Goal: Transaction & Acquisition: Book appointment/travel/reservation

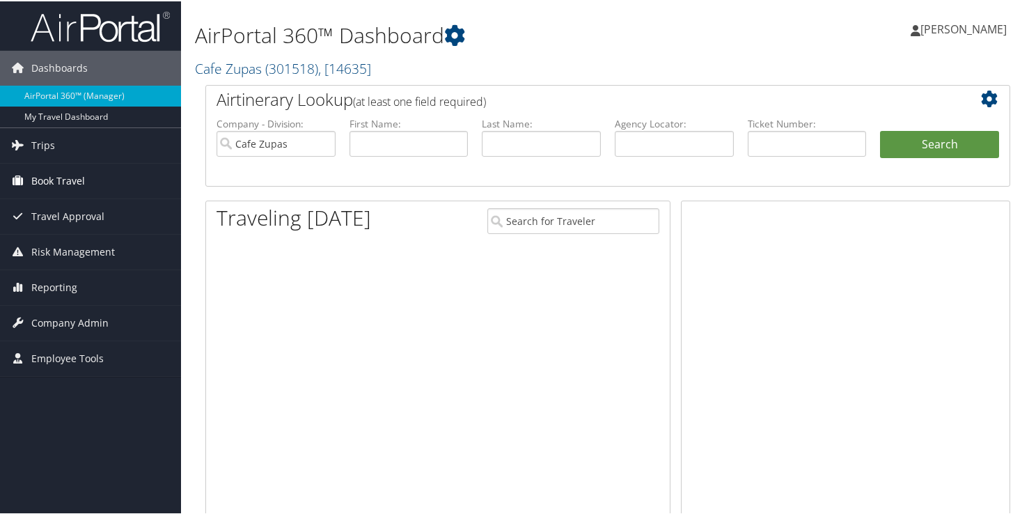
click at [58, 181] on span "Book Travel" at bounding box center [58, 179] width 54 height 35
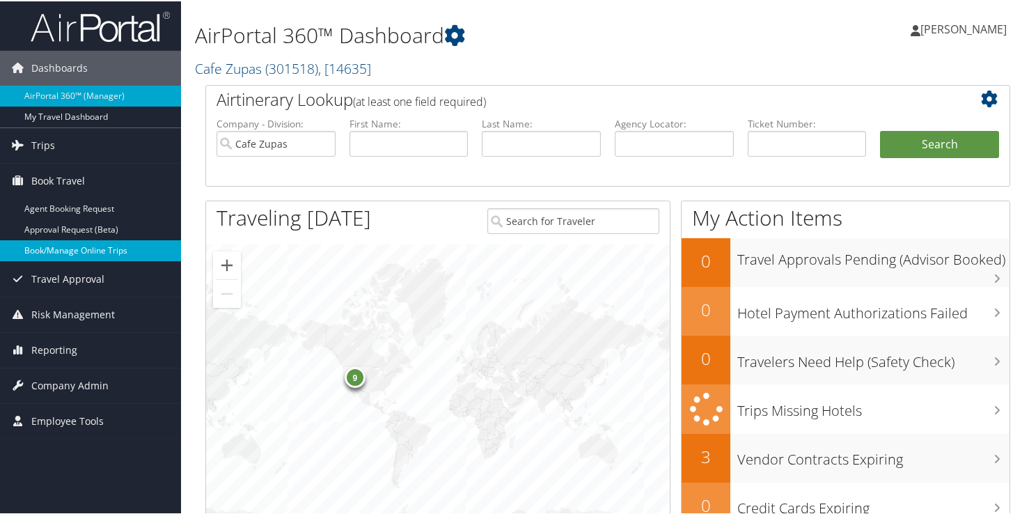
click at [89, 253] on link "Book/Manage Online Trips" at bounding box center [90, 249] width 181 height 21
